Goal: Navigation & Orientation: Find specific page/section

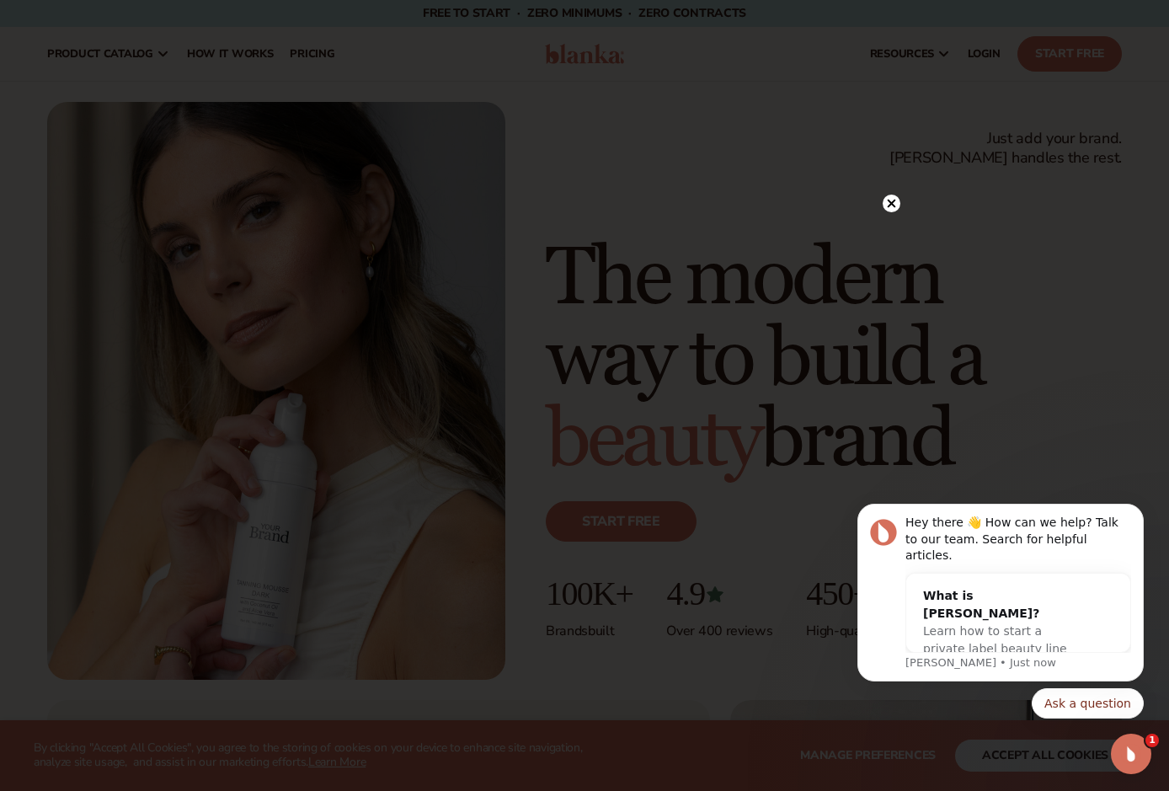
click at [891, 200] on circle at bounding box center [892, 204] width 18 height 18
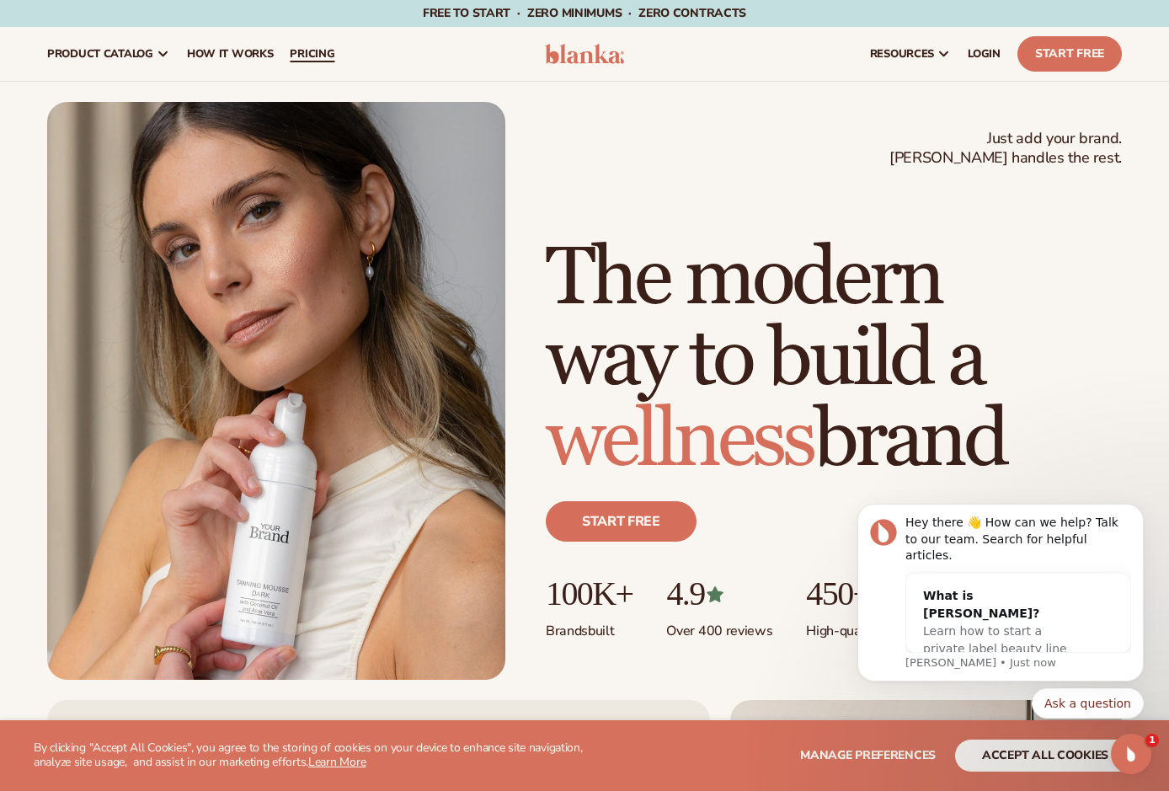
click at [330, 49] on span "pricing" at bounding box center [312, 53] width 45 height 13
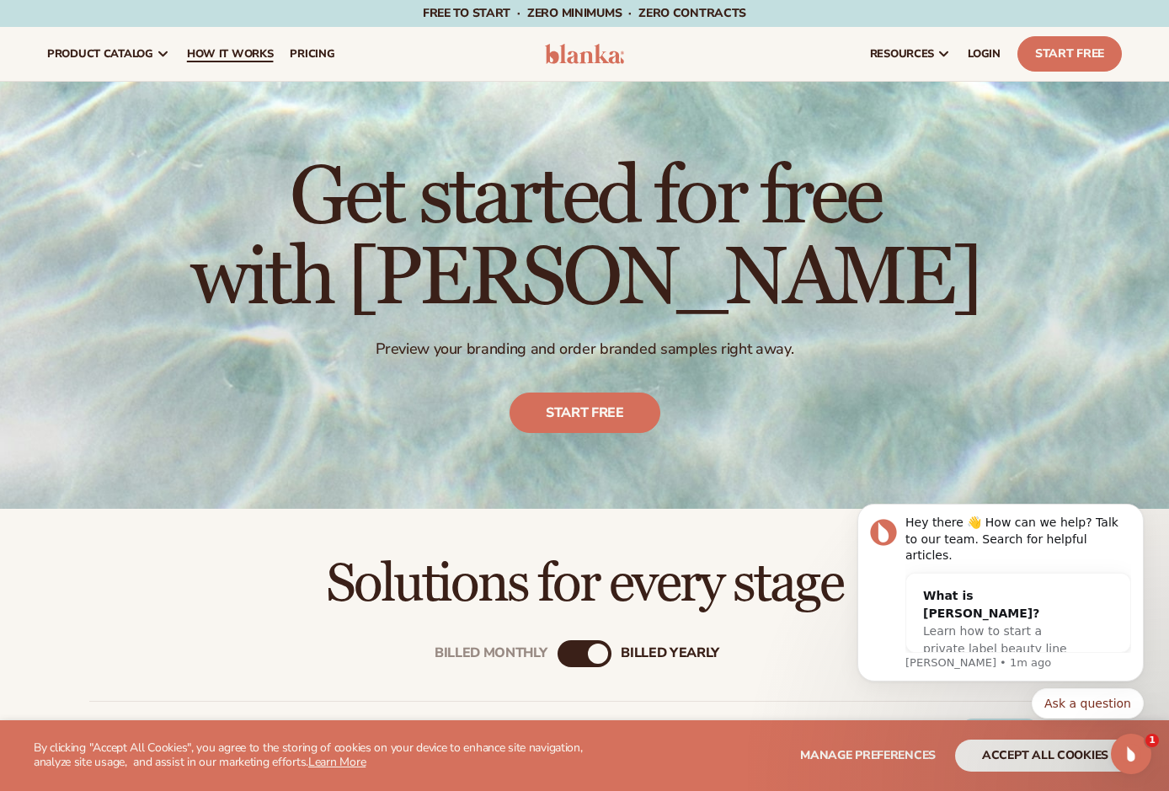
click at [251, 59] on span "How It Works" at bounding box center [230, 53] width 87 height 13
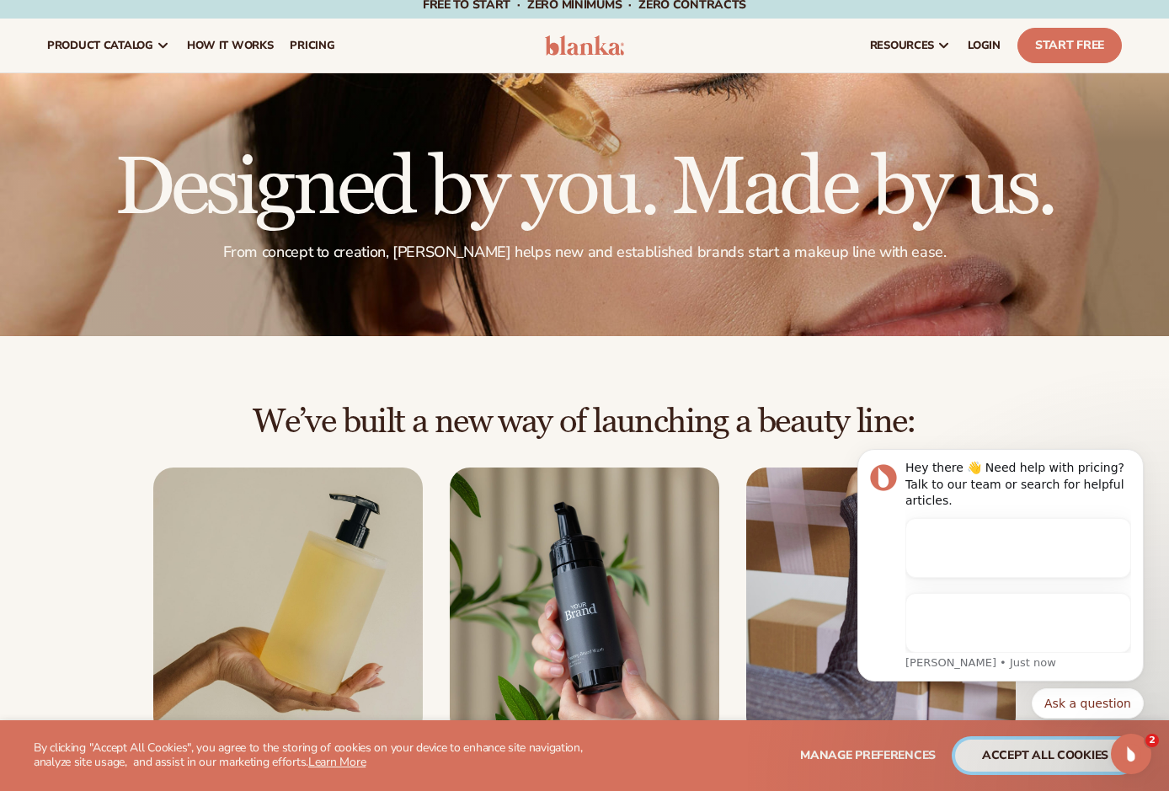
drag, startPoint x: 1073, startPoint y: 748, endPoint x: 1088, endPoint y: 749, distance: 15.3
click at [1073, 748] on button "accept all cookies" at bounding box center [1045, 755] width 180 height 32
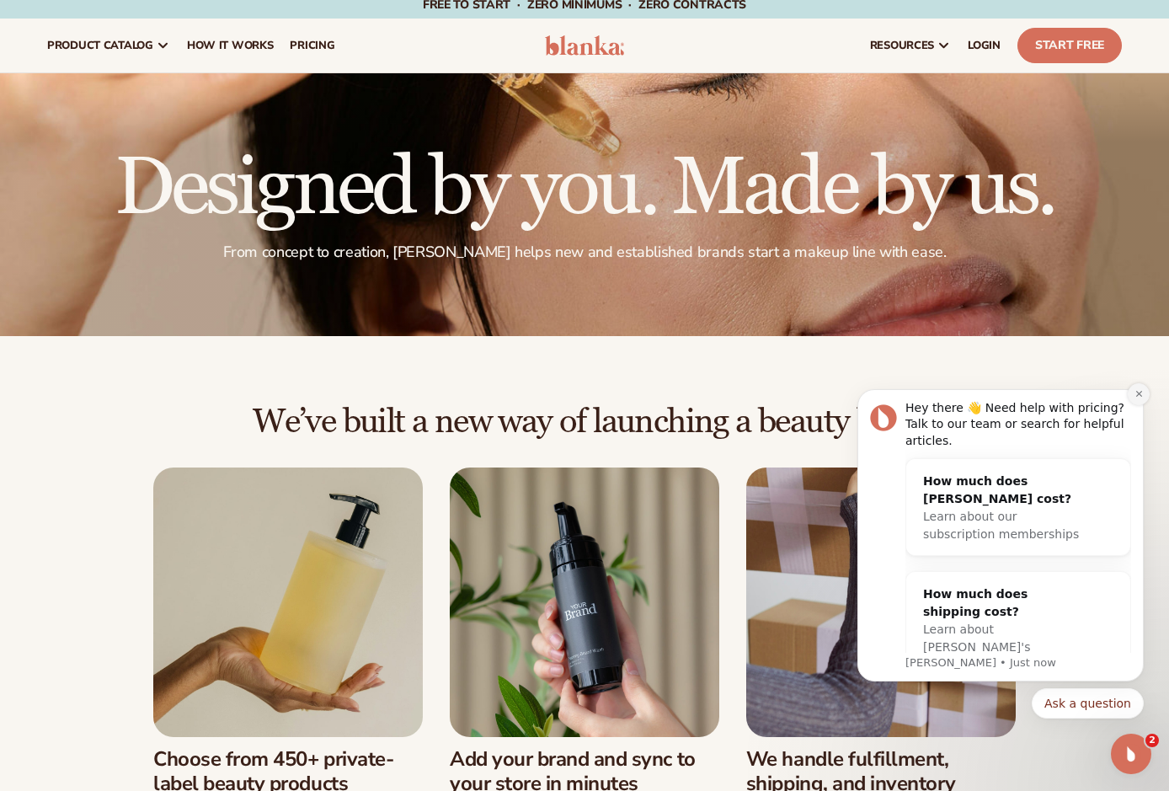
click at [1140, 396] on icon "Dismiss notification" at bounding box center [1138, 394] width 6 height 6
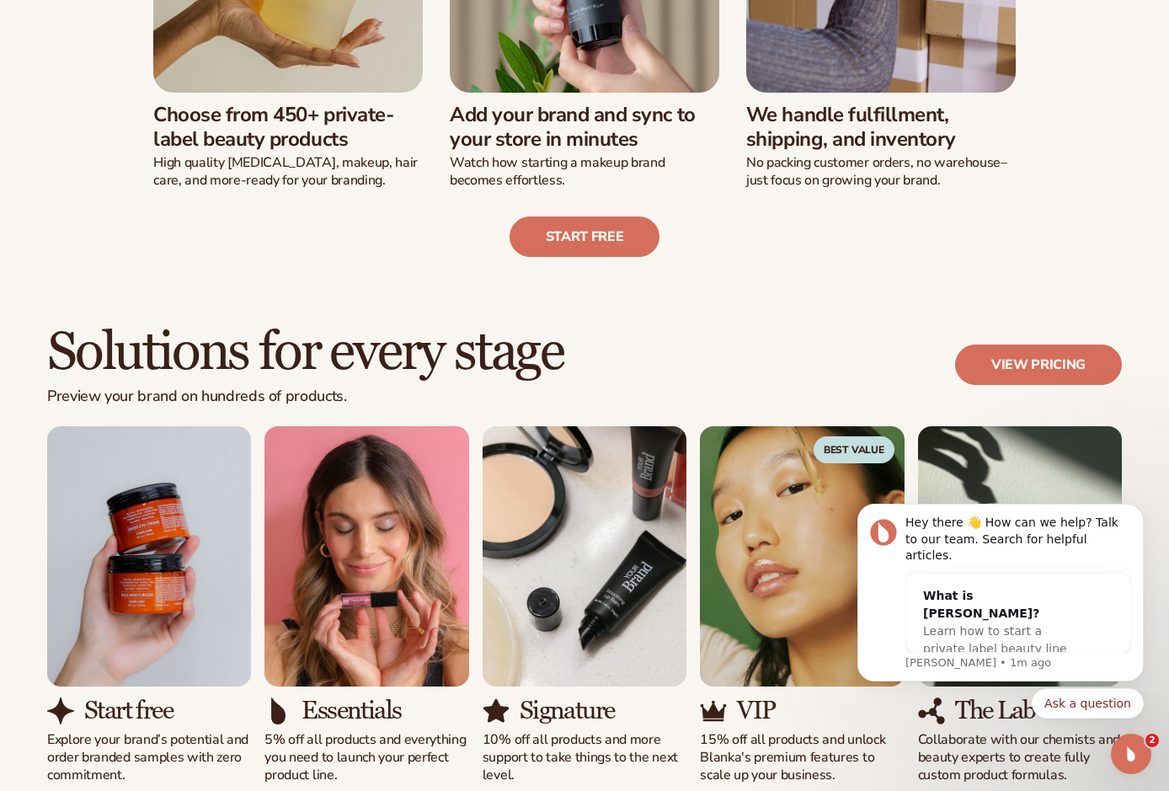
scroll to position [659, 0]
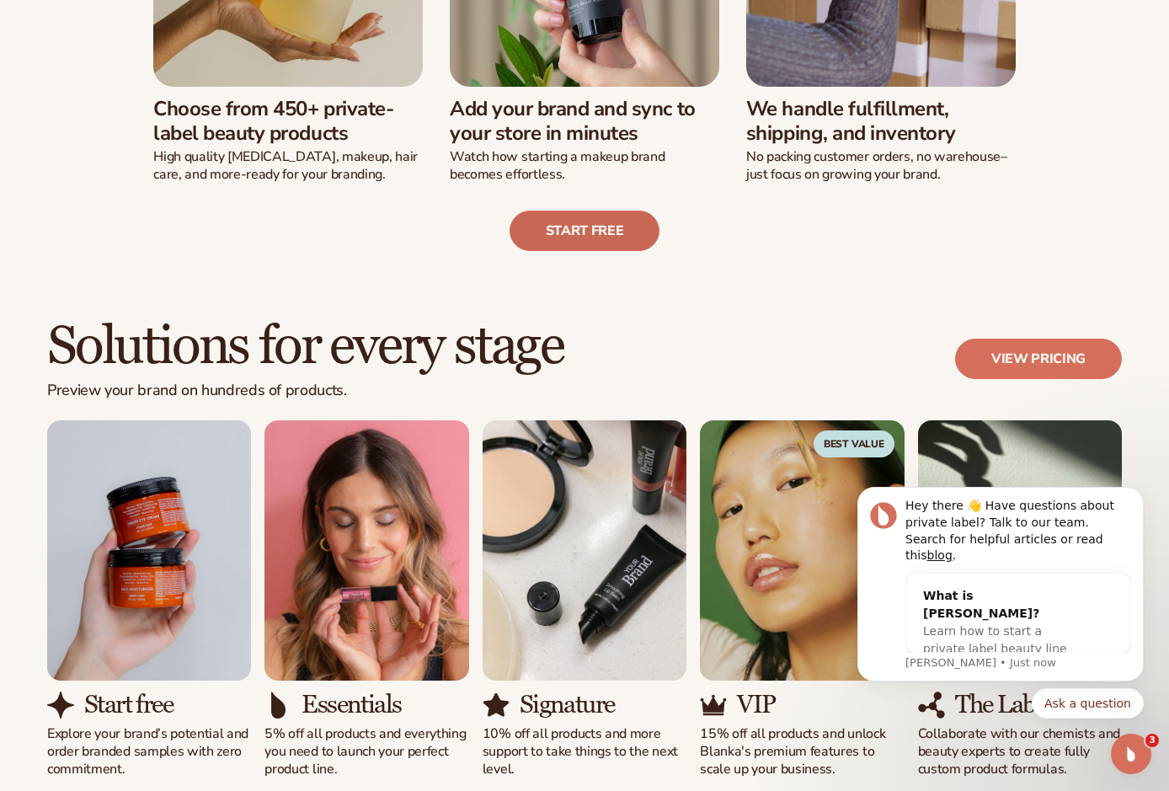
click at [613, 225] on link "Start free" at bounding box center [584, 231] width 151 height 40
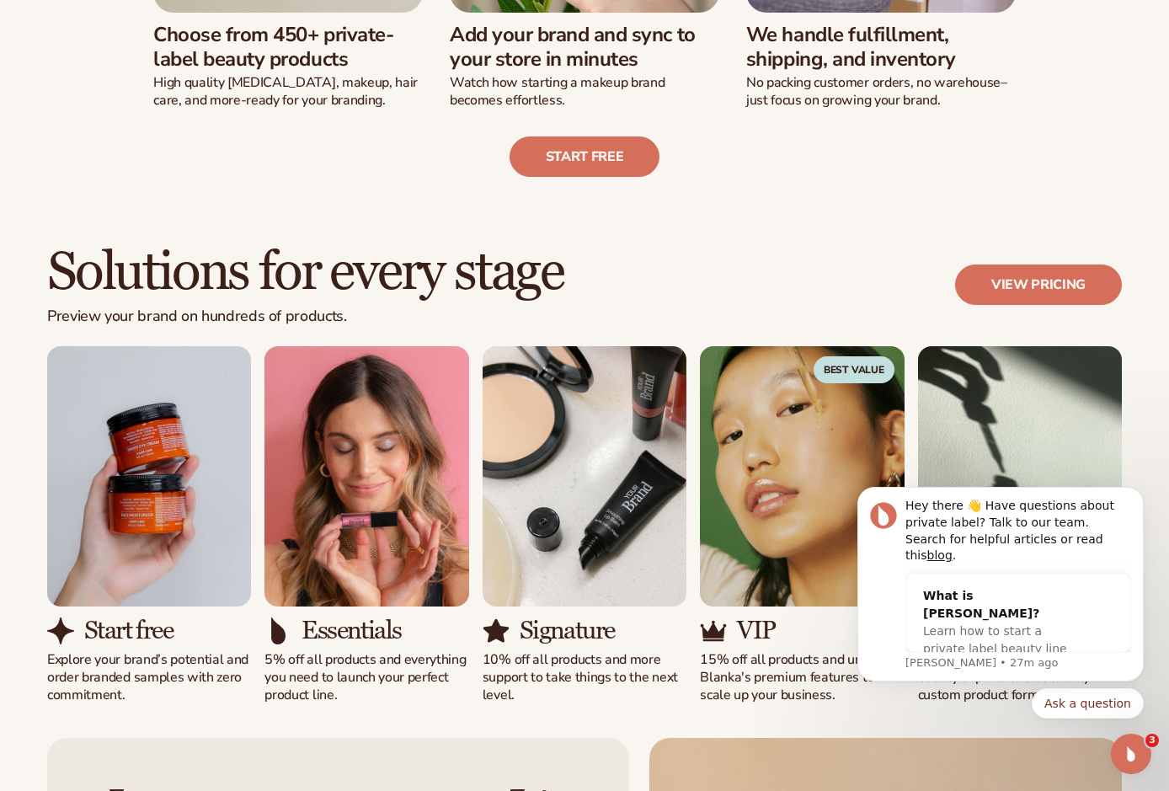
drag, startPoint x: 1141, startPoint y: 506, endPoint x: 1141, endPoint y: 484, distance: 21.9
click at [1141, 496] on icon "Dismiss notification" at bounding box center [1139, 492] width 8 height 8
click at [1141, 511] on icon "Dismiss notification" at bounding box center [1138, 508] width 6 height 6
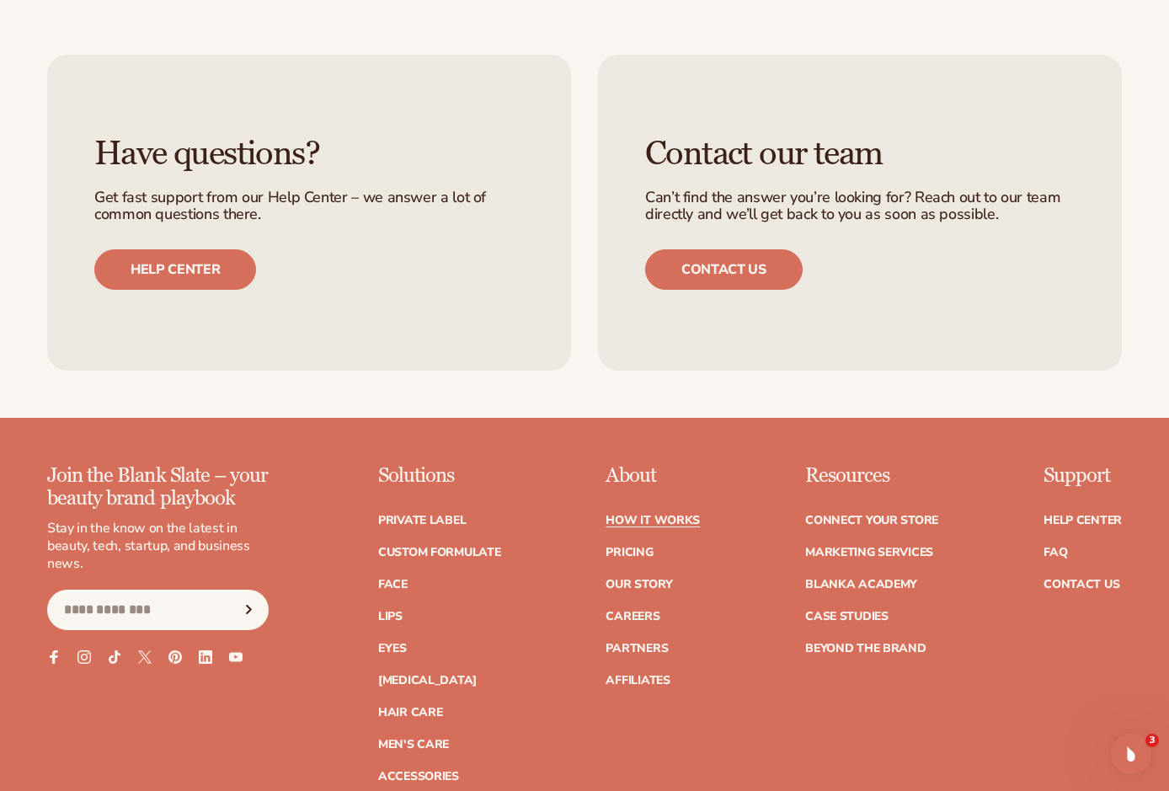
scroll to position [3116, 0]
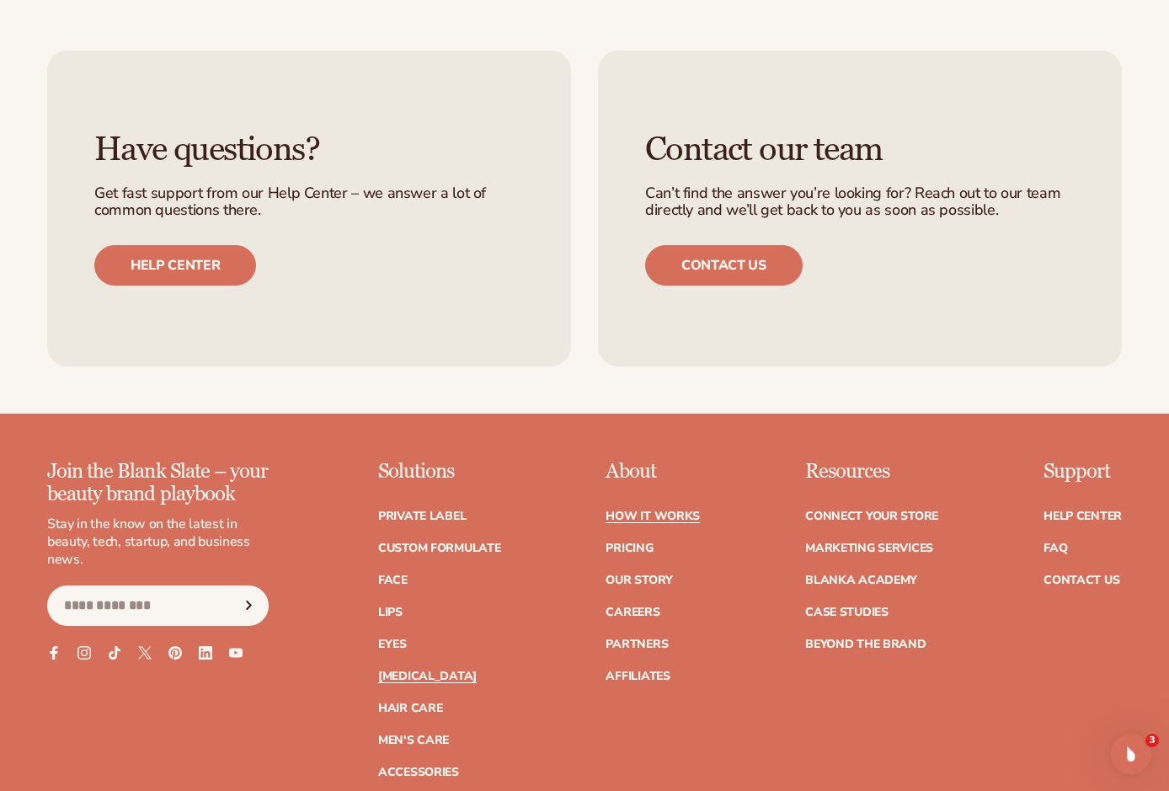
click at [413, 670] on link "[MEDICAL_DATA]" at bounding box center [427, 676] width 99 height 12
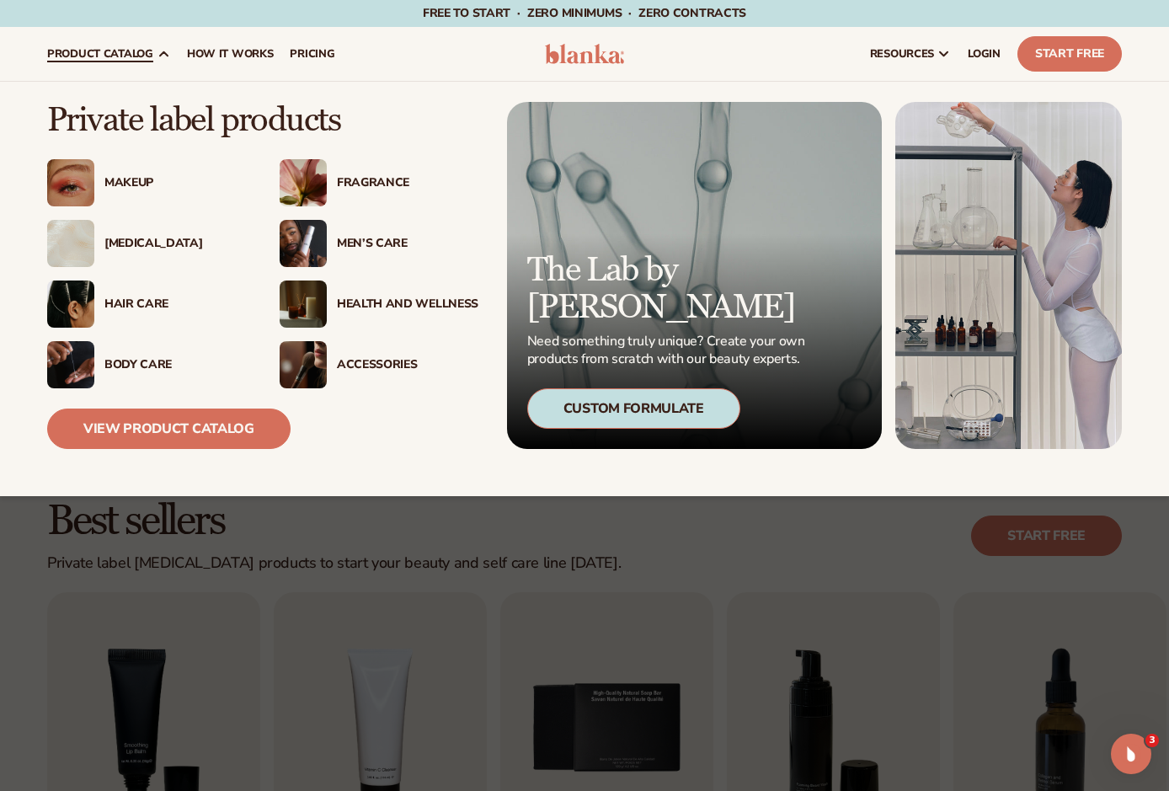
click at [146, 365] on div "Body Care" at bounding box center [174, 365] width 141 height 14
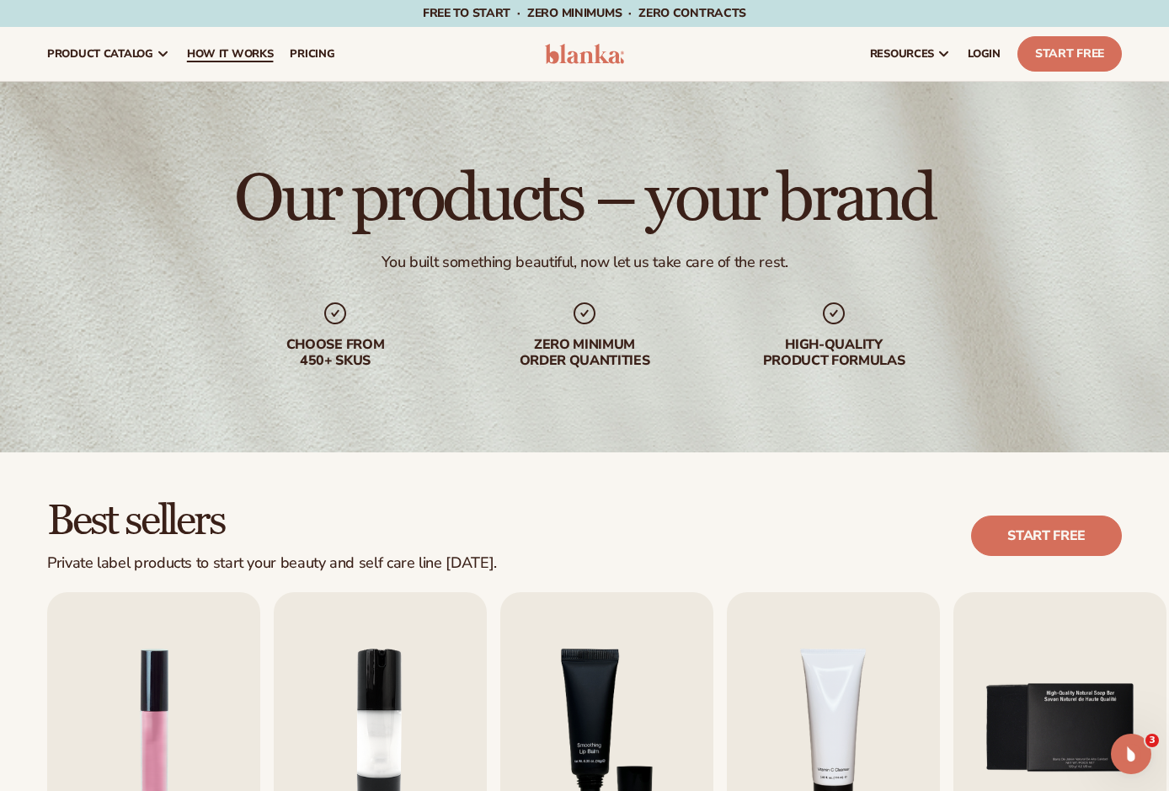
click at [243, 55] on span "How It Works" at bounding box center [230, 53] width 87 height 13
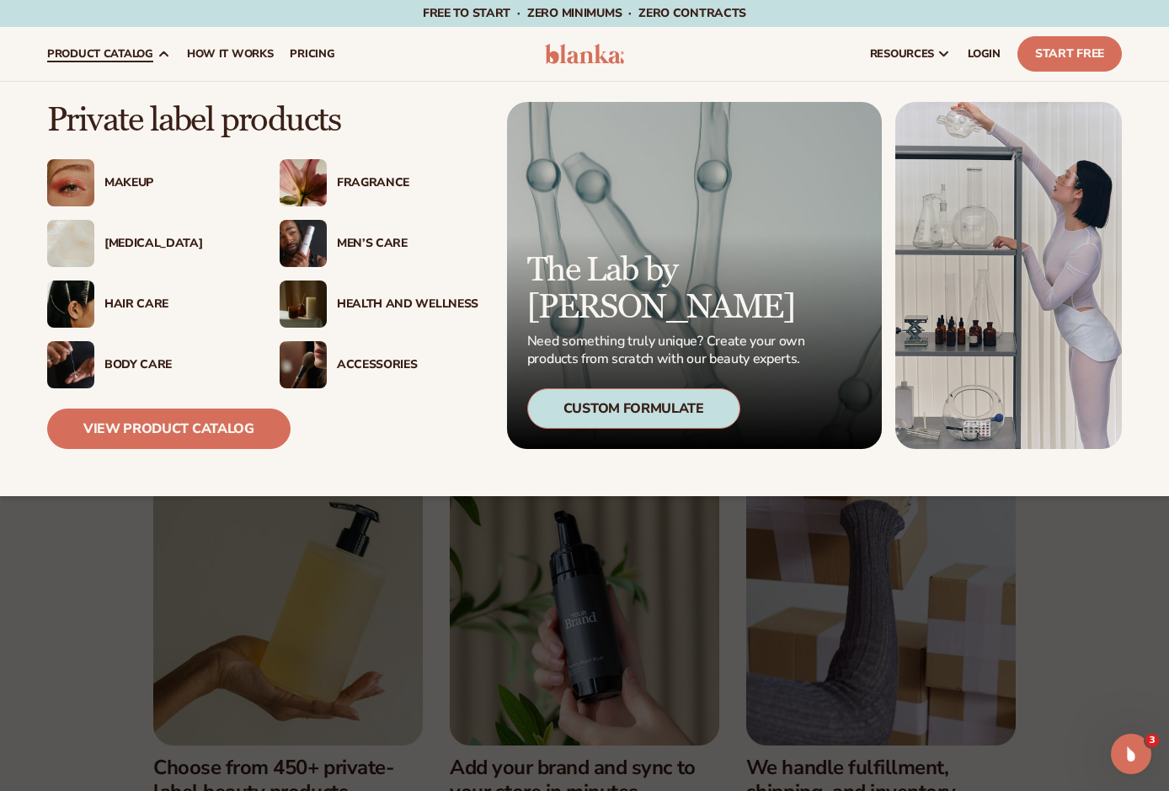
click at [343, 185] on div "Fragrance" at bounding box center [407, 183] width 141 height 14
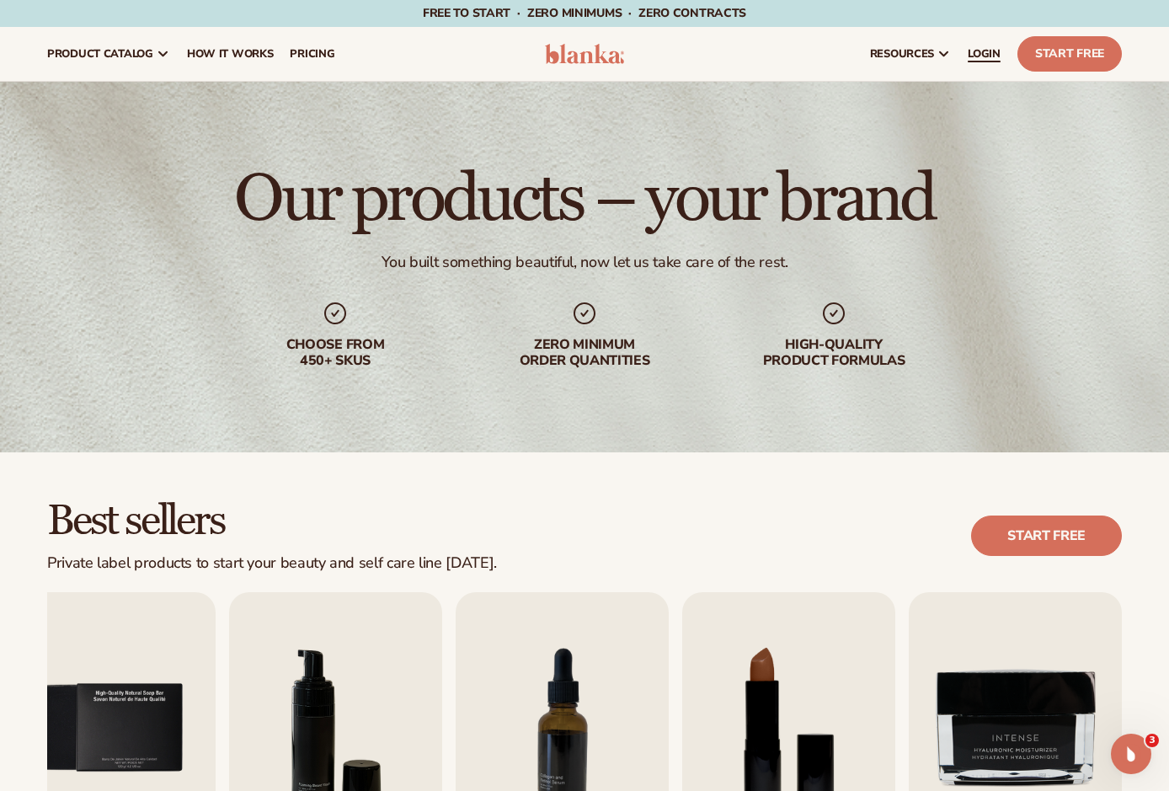
click at [984, 60] on span "LOGIN" at bounding box center [984, 53] width 33 height 13
